Goal: Information Seeking & Learning: Learn about a topic

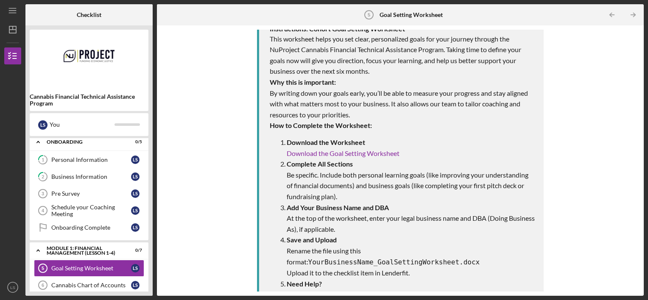
scroll to position [42, 0]
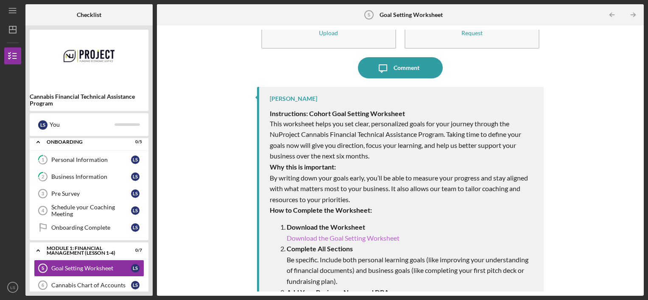
click at [355, 240] on link "Download the Goal Setting Worksheet" at bounding box center [343, 238] width 113 height 8
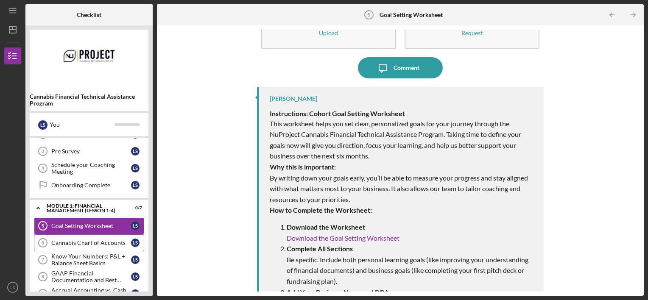
click at [84, 242] on div "Cannabis Chart of Accounts" at bounding box center [91, 243] width 80 height 7
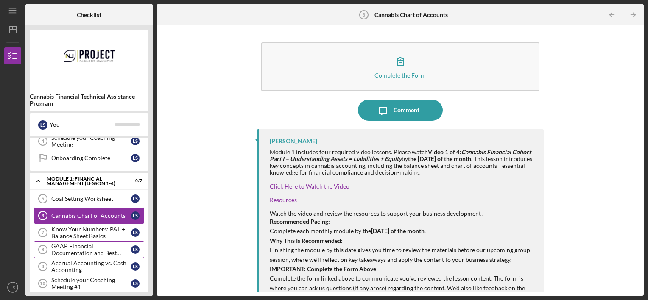
scroll to position [127, 0]
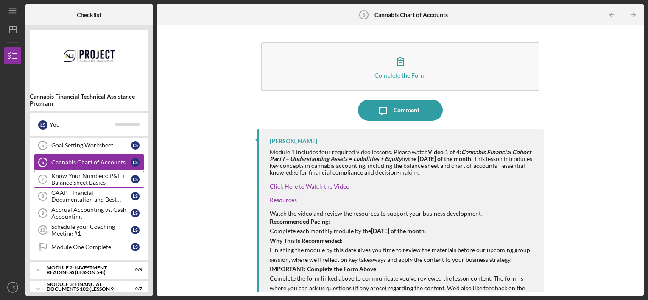
click at [74, 181] on div "Know Your Numbers: P&L + Balance Sheet Basics" at bounding box center [91, 180] width 80 height 14
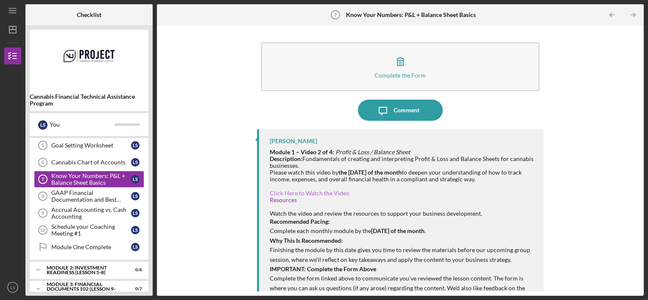
click at [298, 193] on link "Click Here to Watch the Video" at bounding box center [310, 193] width 80 height 7
click at [77, 193] on div "GAAP Financial Documentation and Best Practices" at bounding box center [91, 197] width 80 height 14
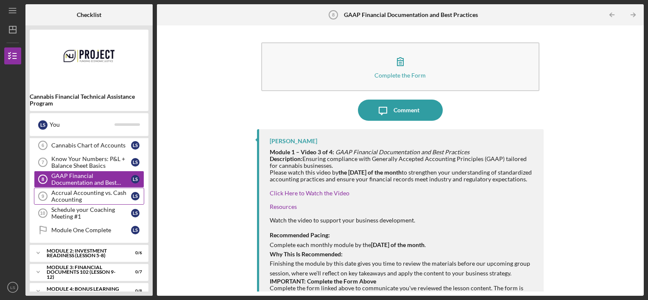
scroll to position [89, 0]
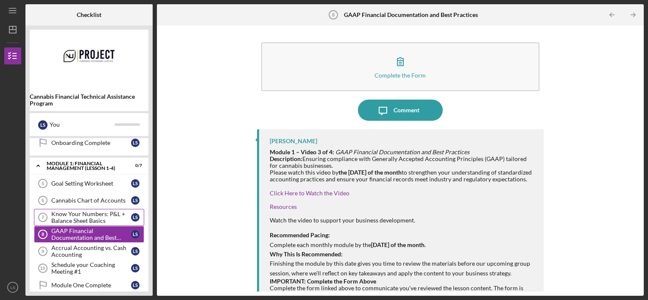
click at [71, 215] on div "Know Your Numbers: P&L + Balance Sheet Basics" at bounding box center [91, 218] width 80 height 14
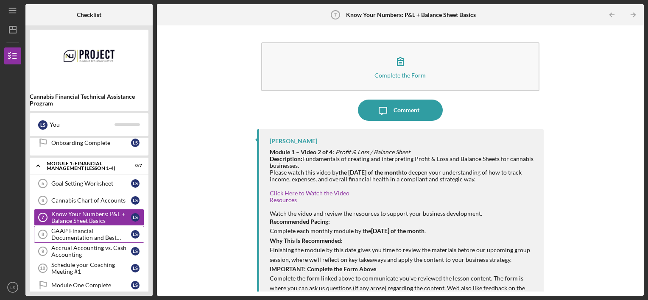
click at [73, 228] on div "GAAP Financial Documentation and Best Practices" at bounding box center [91, 235] width 80 height 14
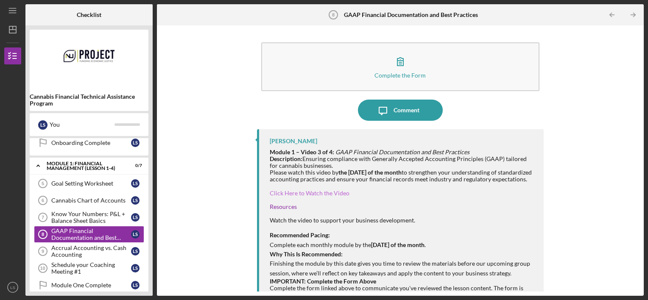
click at [285, 197] on link "Click Here to Watch the Video" at bounding box center [310, 193] width 80 height 7
